Goal: Task Accomplishment & Management: Use online tool/utility

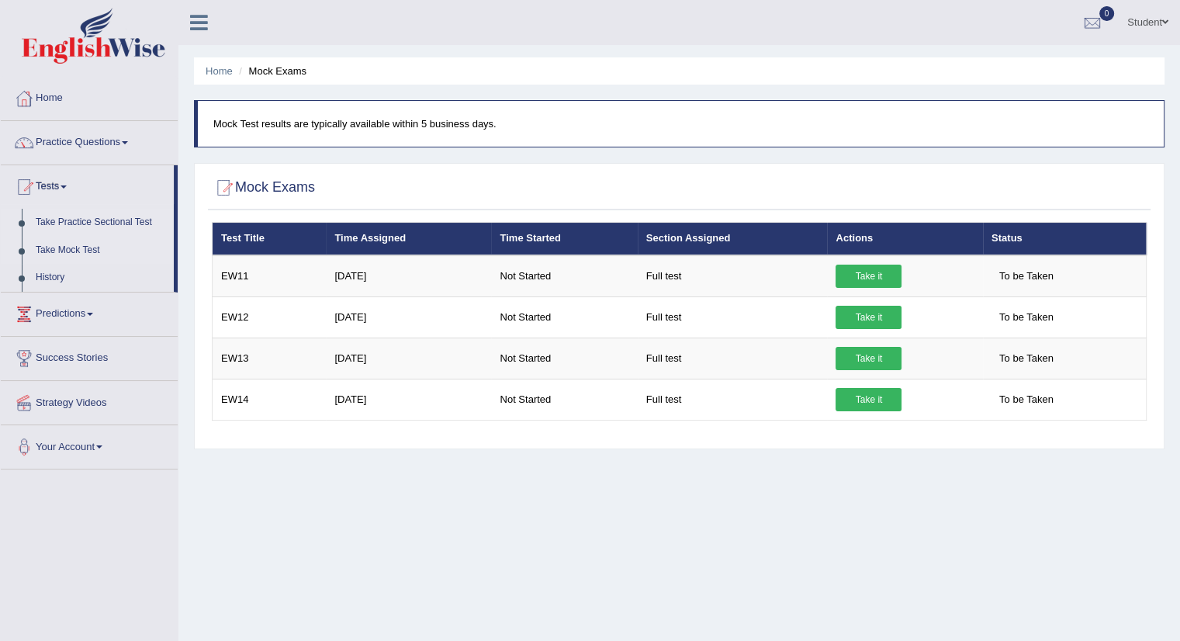
click at [59, 218] on link "Take Practice Sectional Test" at bounding box center [101, 223] width 145 height 28
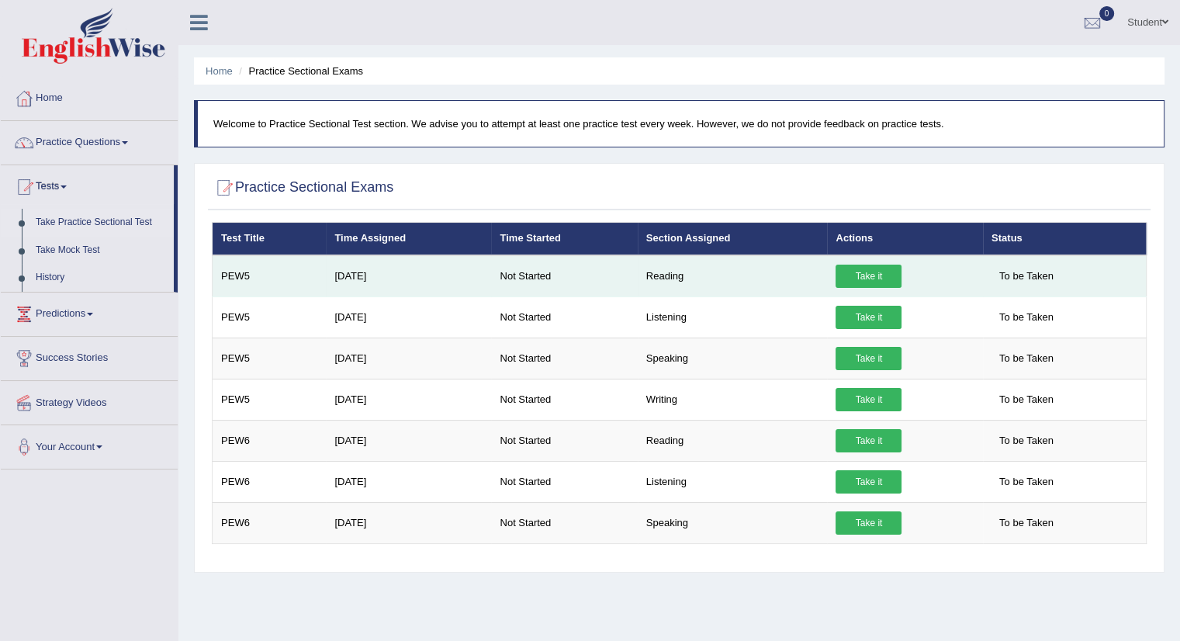
click at [848, 268] on link "Take it" at bounding box center [869, 276] width 66 height 23
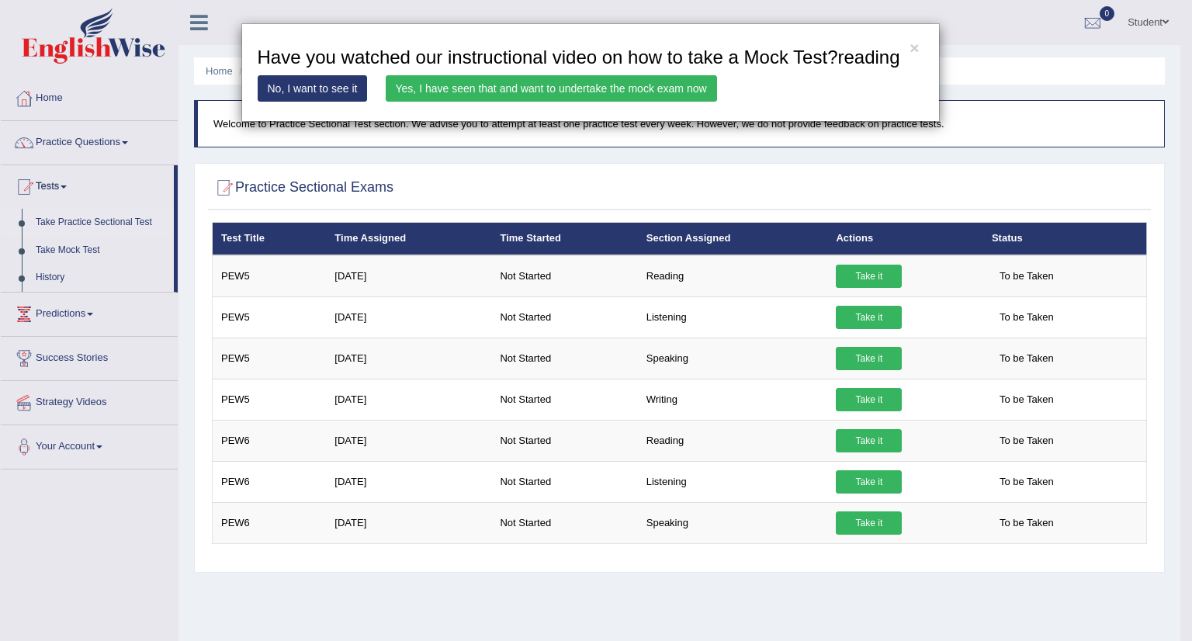
click at [646, 85] on link "Yes, I have seen that and want to undertake the mock exam now" at bounding box center [551, 88] width 331 height 26
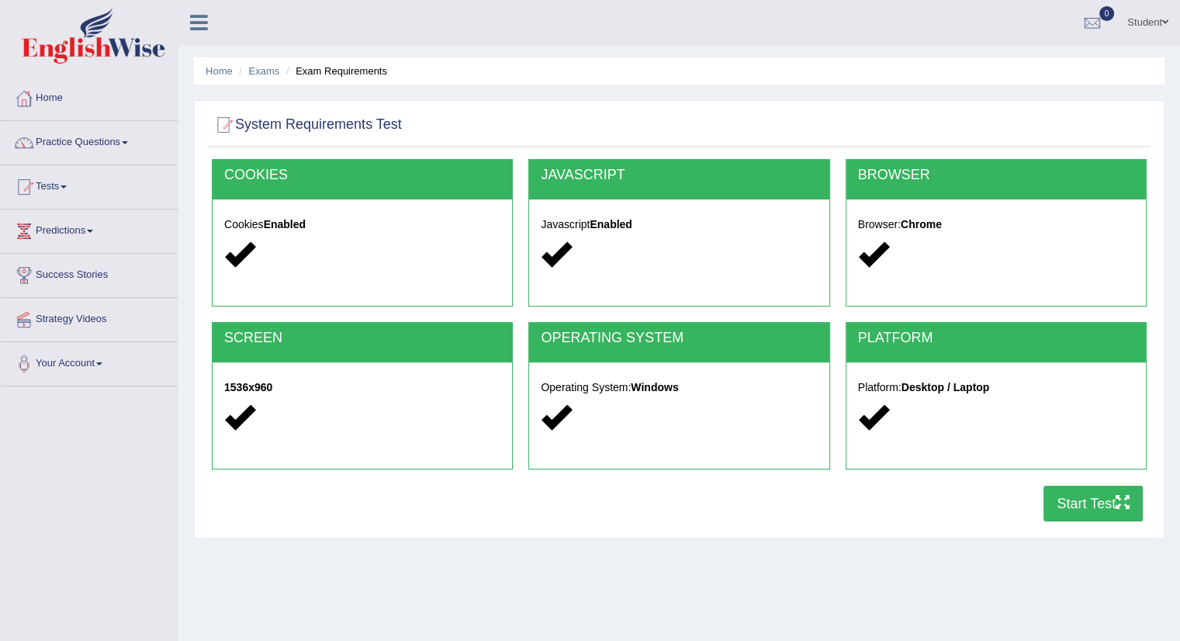
click at [797, 564] on div "Home Exams Exam Requirements System Requirements Test COOKIES Cookies Enabled J…" at bounding box center [679, 388] width 1002 height 776
click at [1081, 501] on button "Start Test" at bounding box center [1093, 504] width 99 height 36
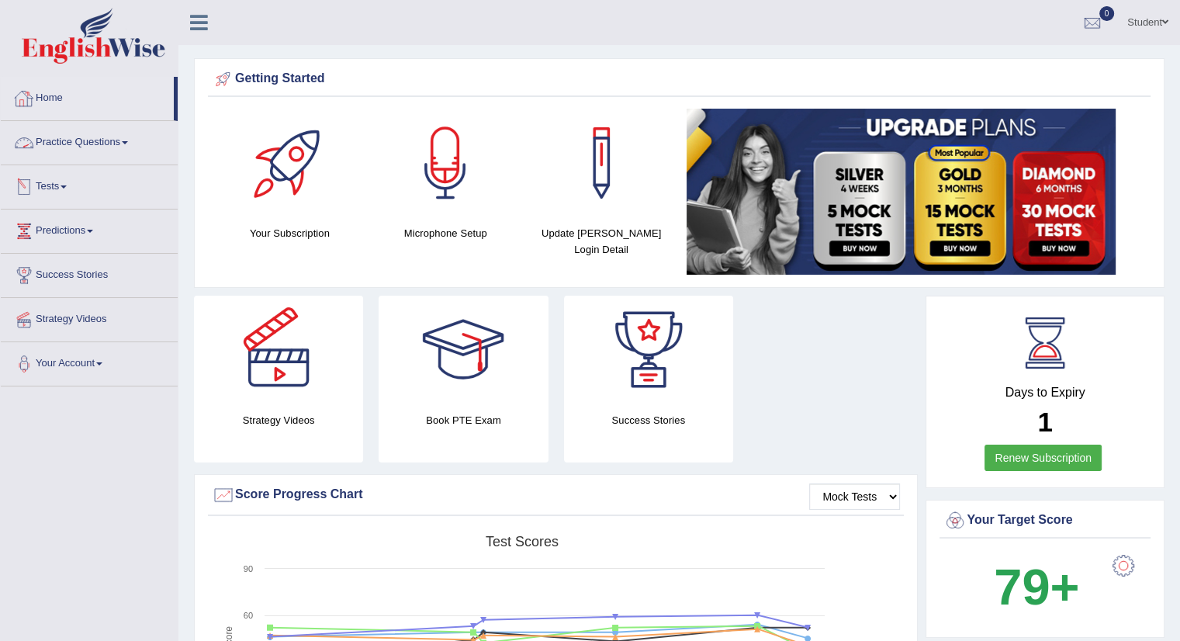
click at [59, 182] on link "Tests" at bounding box center [89, 184] width 177 height 39
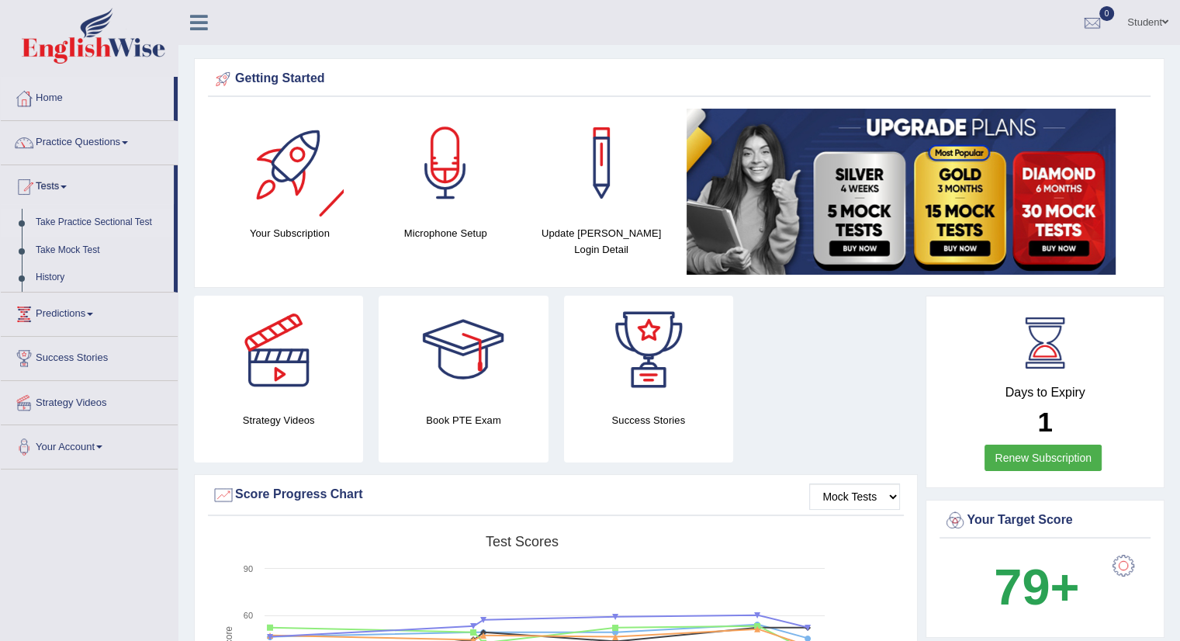
click at [111, 223] on link "Take Practice Sectional Test" at bounding box center [101, 223] width 145 height 28
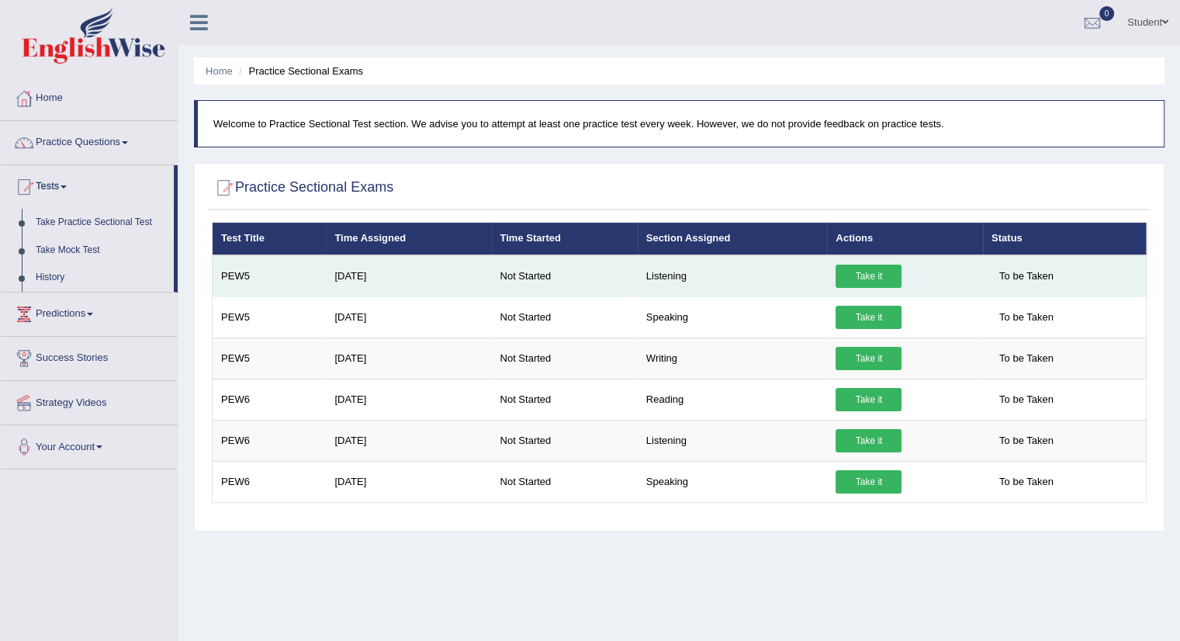
click at [870, 279] on link "Take it" at bounding box center [869, 276] width 66 height 23
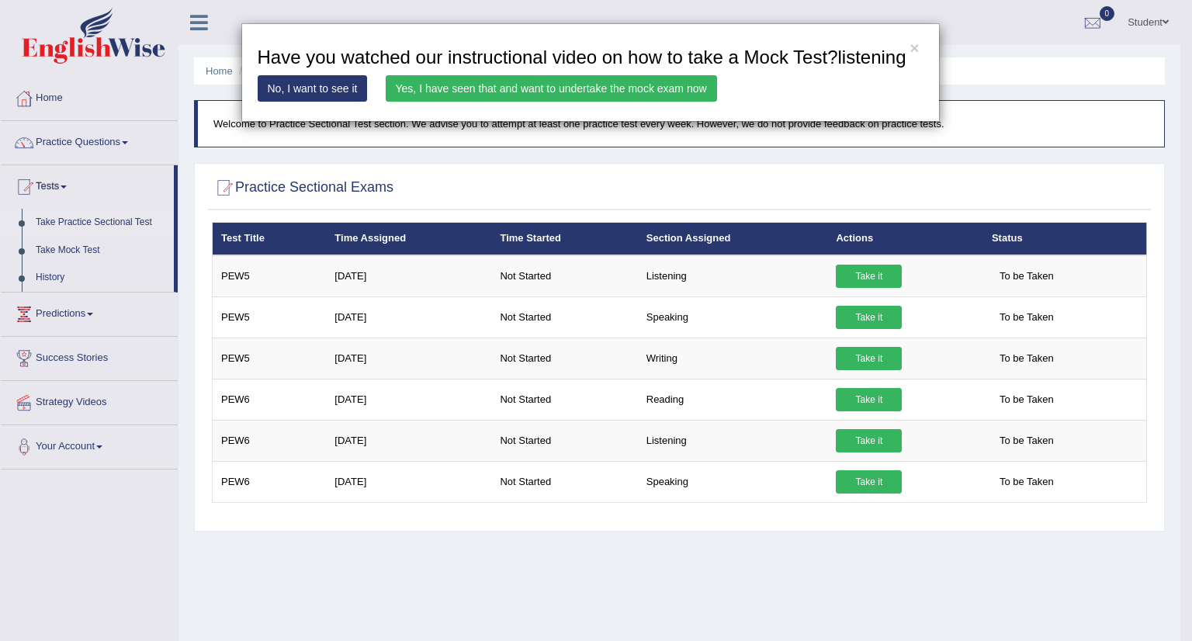
click at [622, 88] on link "Yes, I have seen that and want to undertake the mock exam now" at bounding box center [551, 88] width 331 height 26
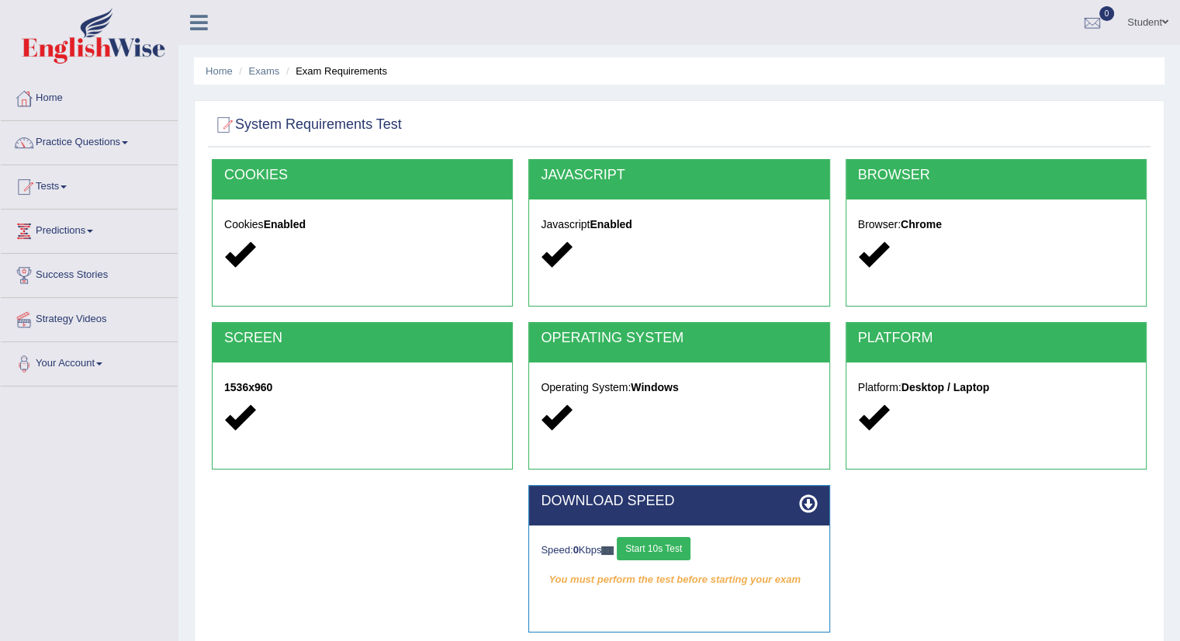
click at [680, 551] on button "Start 10s Test" at bounding box center [654, 548] width 74 height 23
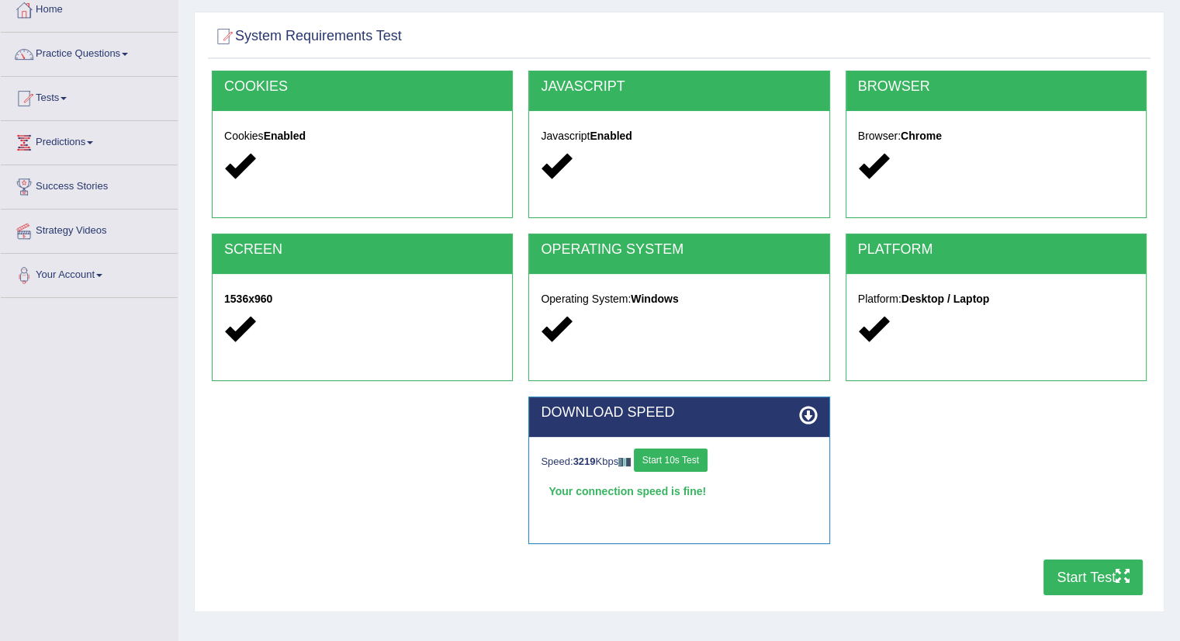
scroll to position [174, 0]
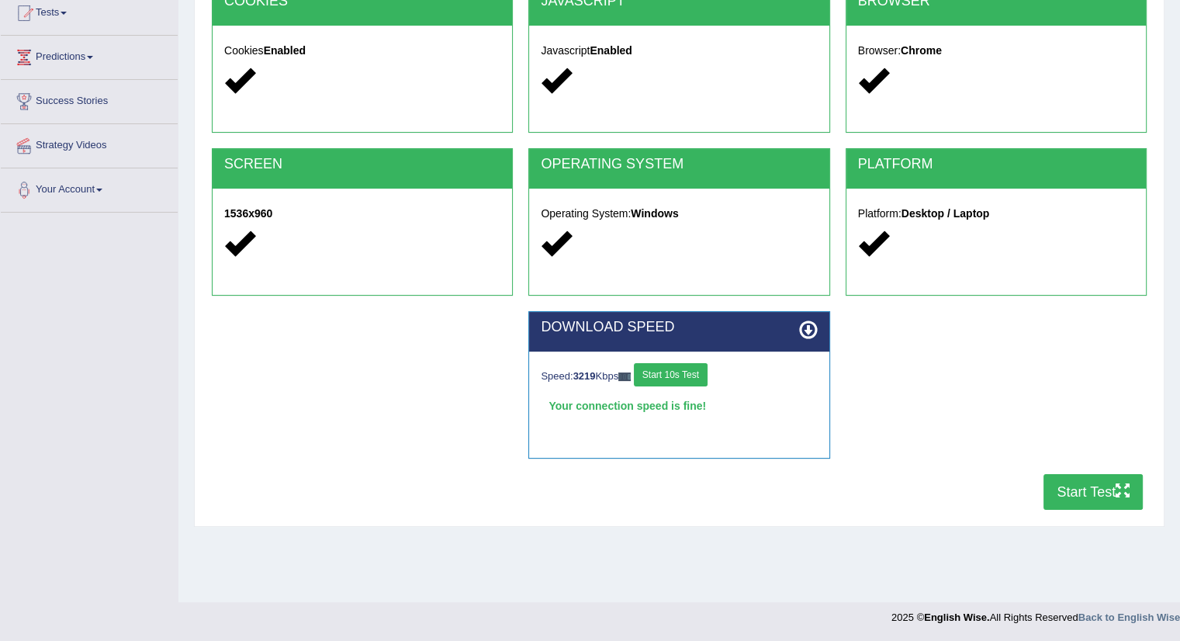
click at [1062, 477] on button "Start Test" at bounding box center [1093, 492] width 99 height 36
